Goal: Find contact information: Find contact information

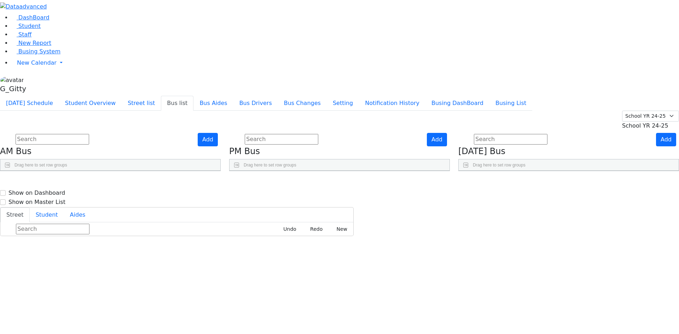
select select "210"
click at [38, 55] on span "Busing System" at bounding box center [39, 51] width 42 height 7
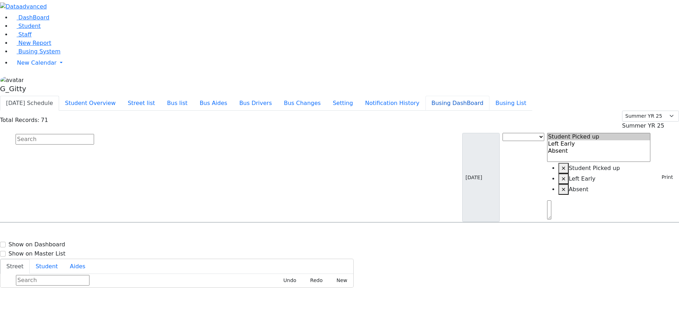
click at [477, 96] on button "Busing DashBoard" at bounding box center [457, 103] width 64 height 15
click at [521, 96] on button "Busing List" at bounding box center [510, 103] width 43 height 15
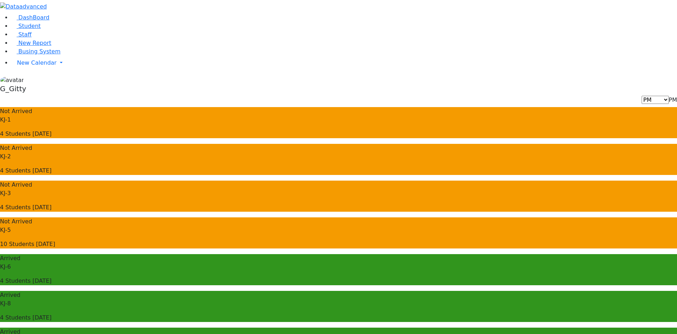
click at [35, 21] on span "DashBoard" at bounding box center [33, 17] width 31 height 7
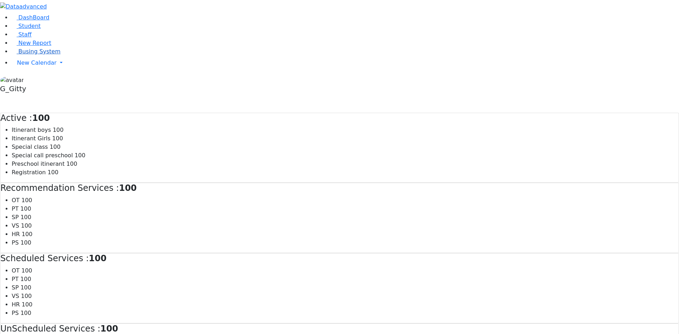
click at [30, 55] on span "Busing System" at bounding box center [39, 51] width 42 height 7
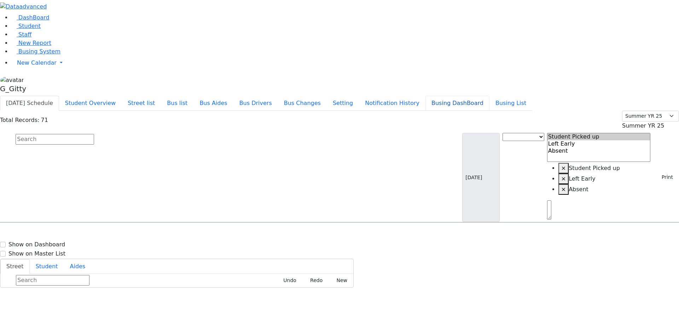
click at [473, 96] on button "Busing DashBoard" at bounding box center [457, 103] width 64 height 15
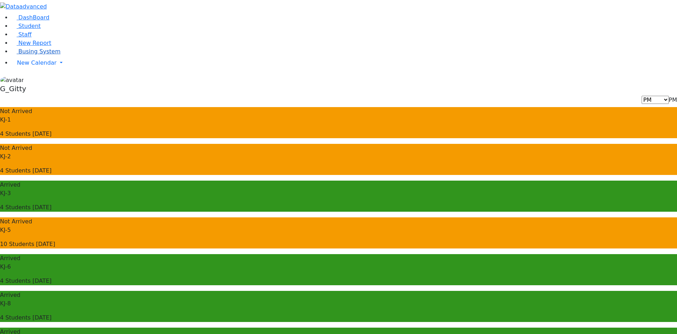
click at [44, 55] on link "Busing System" at bounding box center [35, 51] width 49 height 7
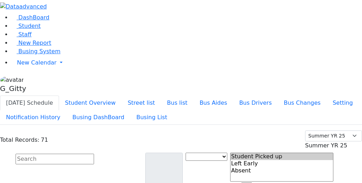
drag, startPoint x: 319, startPoint y: 73, endPoint x: 291, endPoint y: 75, distance: 28.7
click at [94, 154] on input "text" at bounding box center [55, 159] width 78 height 11
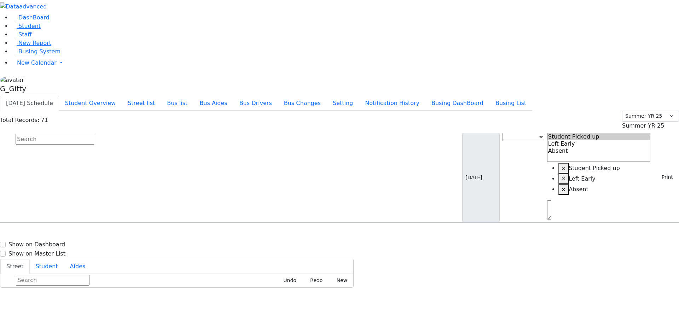
click at [94, 134] on input "text" at bounding box center [55, 139] width 78 height 11
click at [487, 96] on button "Busing DashBoard" at bounding box center [457, 103] width 64 height 15
click at [532, 96] on button "Busing List" at bounding box center [510, 103] width 43 height 15
click at [35, 29] on link "Student" at bounding box center [25, 26] width 29 height 7
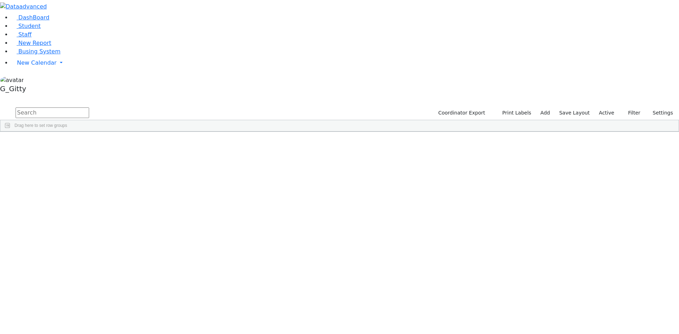
click at [89, 107] on input "text" at bounding box center [53, 112] width 74 height 11
click at [89, 203] on div "Glauber" at bounding box center [67, 208] width 45 height 10
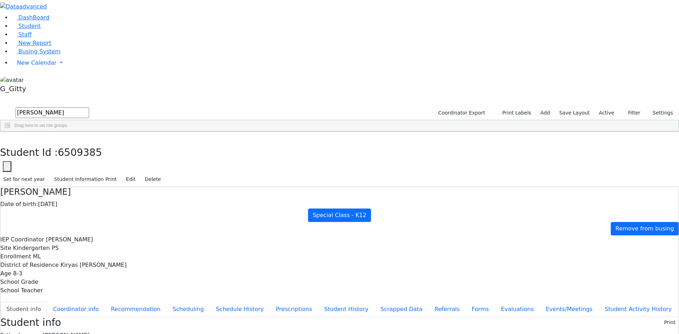
click at [7, 137] on icon "button" at bounding box center [5, 139] width 4 height 4
click at [89, 107] on input "[PERSON_NAME]" at bounding box center [53, 112] width 74 height 11
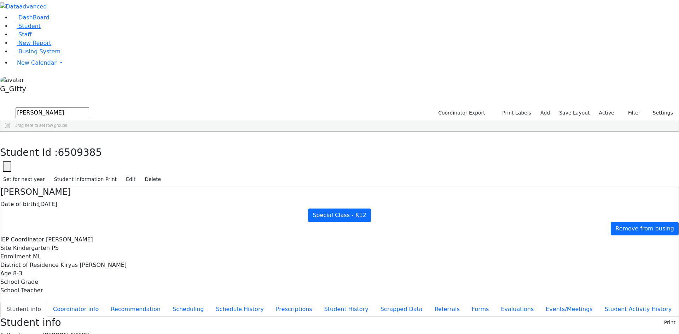
click at [89, 107] on input "[PERSON_NAME]" at bounding box center [53, 112] width 74 height 11
click at [45, 143] on div "6509396" at bounding box center [22, 148] width 44 height 10
click at [3, 137] on use "button" at bounding box center [3, 137] width 0 height 0
click at [135, 106] on div "bruche Coordinator Export Print Labels Add Save Layout Active Filter All Active…" at bounding box center [339, 118] width 679 height 25
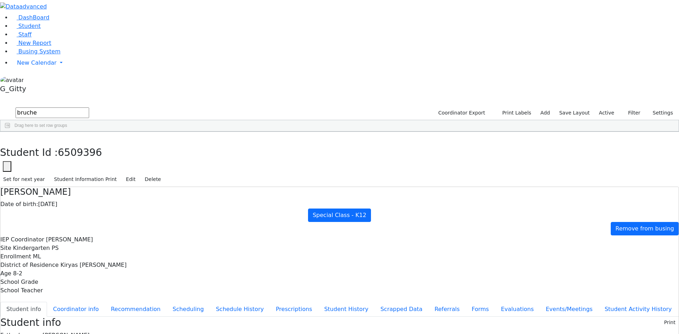
click at [135, 106] on div "bruche Coordinator Export Print Labels Add Save Layout Active Filter All Active…" at bounding box center [339, 118] width 679 height 25
click at [89, 107] on input "bruche" at bounding box center [53, 112] width 74 height 11
type input "[PERSON_NAME]"
click at [45, 143] on div "6509029" at bounding box center [22, 148] width 44 height 10
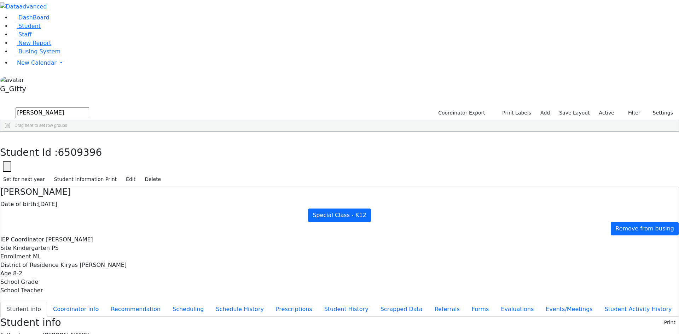
click at [45, 143] on div "6509029" at bounding box center [22, 148] width 44 height 10
drag, startPoint x: 346, startPoint y: 115, endPoint x: 270, endPoint y: 119, distance: 75.8
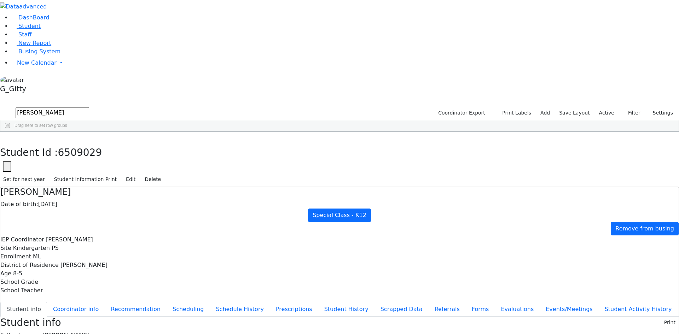
drag, startPoint x: 347, startPoint y: 116, endPoint x: 270, endPoint y: 112, distance: 77.2
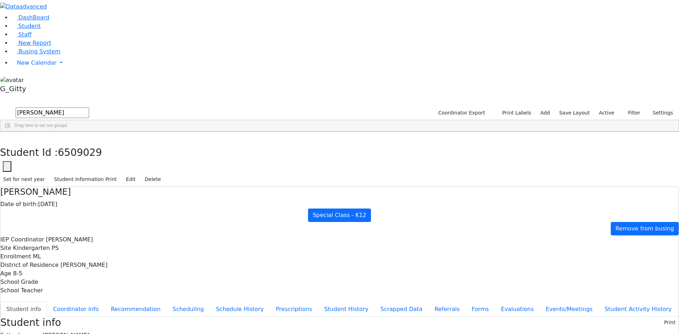
drag, startPoint x: 347, startPoint y: 116, endPoint x: 334, endPoint y: 119, distance: 13.4
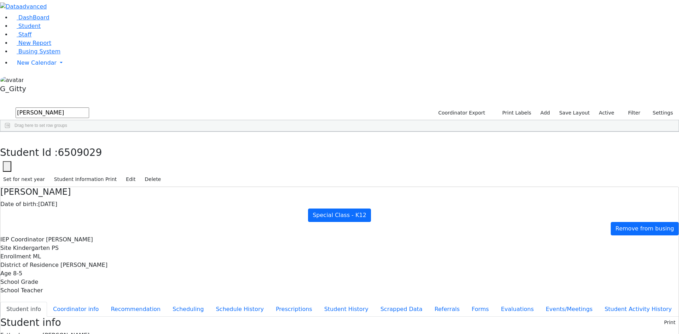
scroll to position [0, 0]
click at [7, 137] on icon "button" at bounding box center [5, 139] width 4 height 4
drag, startPoint x: 141, startPoint y: 27, endPoint x: 80, endPoint y: 27, distance: 60.8
click at [80, 27] on div "DashBoard Student Staff New Report Busing System" at bounding box center [339, 311] width 679 height 622
click at [25, 38] on span "Staff" at bounding box center [24, 34] width 13 height 7
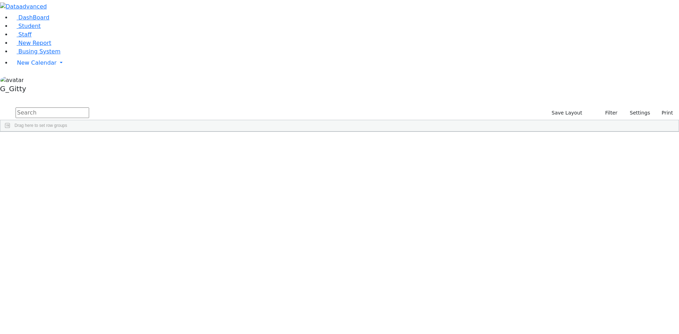
click at [89, 107] on input "text" at bounding box center [53, 112] width 74 height 11
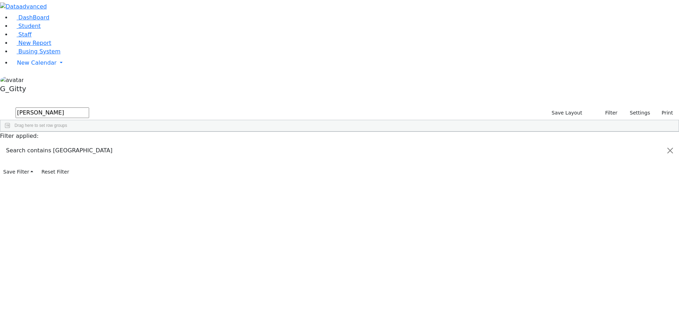
type input "[PERSON_NAME]"
click at [82, 153] on div "[PERSON_NAME]" at bounding box center [61, 158] width 42 height 10
click at [82, 153] on div "Rosenfeld" at bounding box center [61, 158] width 42 height 10
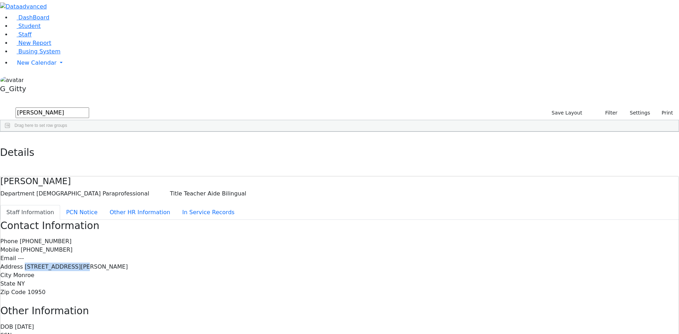
drag, startPoint x: 325, startPoint y: 120, endPoint x: 278, endPoint y: 116, distance: 46.5
click at [278, 237] on div "Phone (845) 782-3276 Mobile (845) 655-7927 Email --- Address 2 Karlin Blvd. #10…" at bounding box center [339, 266] width 678 height 59
click at [128, 263] on span "2 Karlin Blvd. #104" at bounding box center [76, 266] width 103 height 7
drag, startPoint x: 321, startPoint y: 117, endPoint x: 262, endPoint y: 115, distance: 58.4
click at [262, 237] on div "Phone (845) 782-3276 Mobile (845) 655-7927 Email --- Address 2 Karlin Blvd. #10…" at bounding box center [339, 266] width 678 height 59
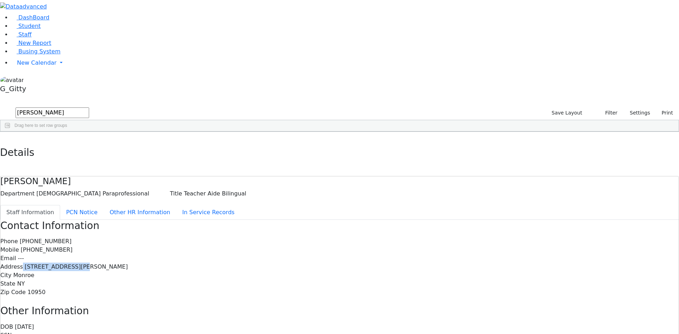
click at [23, 263] on label "Address" at bounding box center [11, 267] width 23 height 8
drag, startPoint x: 324, startPoint y: 115, endPoint x: 270, endPoint y: 115, distance: 53.7
click at [271, 237] on div "Phone (845) 782-3276 Mobile (845) 655-7927 Email --- Address 2 Karlin Blvd. #10…" at bounding box center [339, 266] width 678 height 59
click at [270, 237] on div "Phone (845) 782-3276 Mobile (845) 655-7927 Email --- Address 2 Karlin Blvd. #10…" at bounding box center [339, 266] width 678 height 59
click at [3, 137] on use "button" at bounding box center [3, 137] width 0 height 0
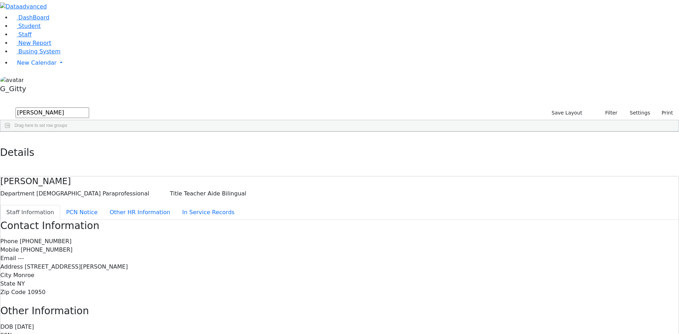
click at [89, 107] on input "rosenfeld" at bounding box center [53, 112] width 74 height 11
type input "kraus"
click at [82, 143] on div "Kraus" at bounding box center [61, 148] width 42 height 10
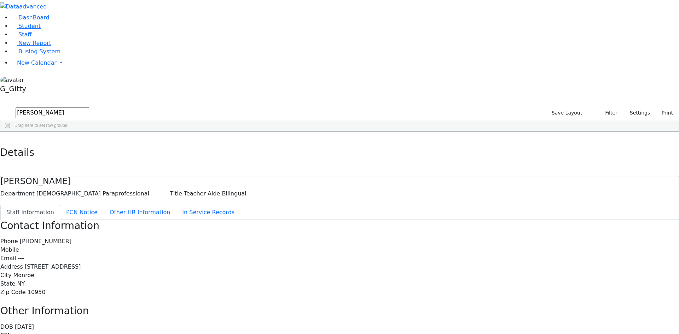
click at [261, 237] on div "Phone (845) 783-3974 Mobile Email --- Address 24 Ruzhin Rd. #102 City Monroe St…" at bounding box center [339, 266] width 678 height 59
click at [335, 237] on div "Phone (845) 783-3974 Mobile Email --- Address 24 Ruzhin Rd. #102 City Monroe St…" at bounding box center [339, 266] width 678 height 59
click at [81, 263] on span "24 Ruzhin Rd. #102" at bounding box center [53, 266] width 56 height 7
click at [308, 237] on div "Phone (845) 783-3974 Mobile Email --- Address 24 Ruzhin Rd. #102 City Monroe St…" at bounding box center [339, 266] width 678 height 59
click at [485, 266] on div "Contact Information Phone (845) 783-3974 Mobile Email --- Address 24 Ruzhin Rd.…" at bounding box center [339, 305] width 678 height 171
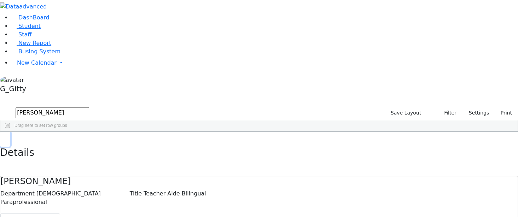
click at [10, 132] on button "button" at bounding box center [5, 139] width 10 height 15
click at [89, 107] on input "kraus" at bounding box center [53, 112] width 74 height 11
